Goal: Find specific page/section: Find specific page/section

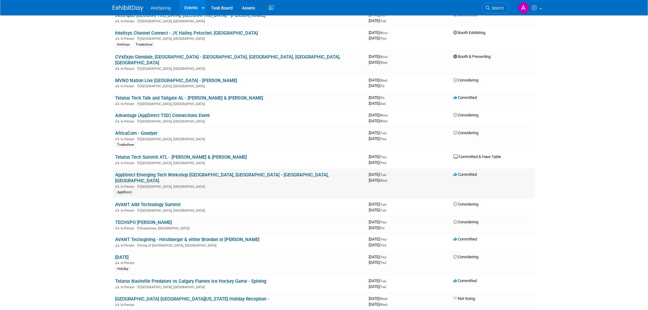
scroll to position [253, 0]
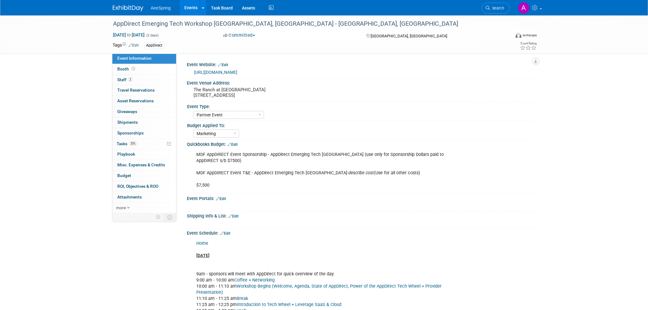
select select "Partner Event"
select select "Marketing"
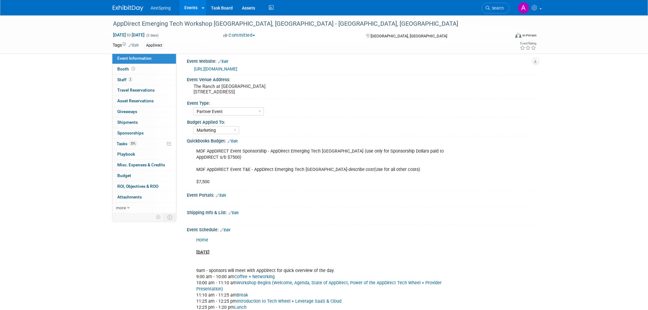
scroll to position [1, 0]
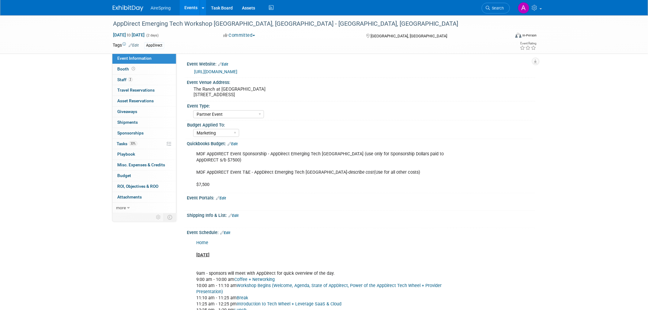
click at [310, 186] on div "MDF AppDIRECT Event Sponsorship - AppDirect Emerging Tech Orange County (use on…" at bounding box center [330, 169] width 276 height 43
